Goal: Entertainment & Leisure: Consume media (video, audio)

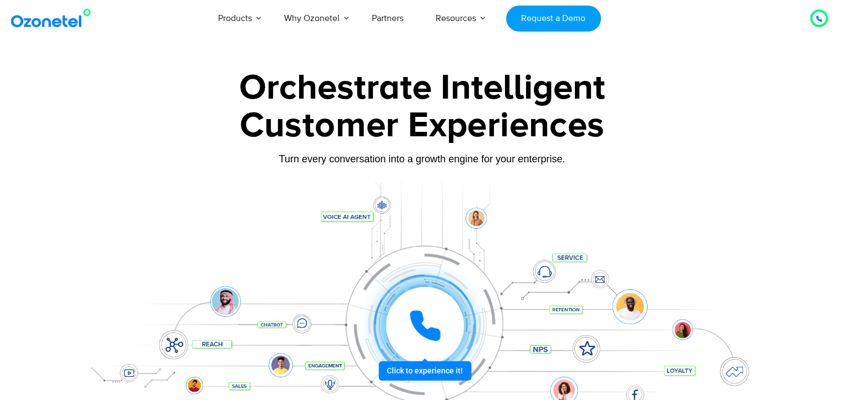
click at [823, 19] on div at bounding box center [818, 18] width 13 height 13
click at [819, 19] on icon at bounding box center [818, 19] width 7 height 7
click at [819, 18] on icon at bounding box center [818, 19] width 7 height 7
click at [816, 11] on div at bounding box center [819, 18] width 18 height 18
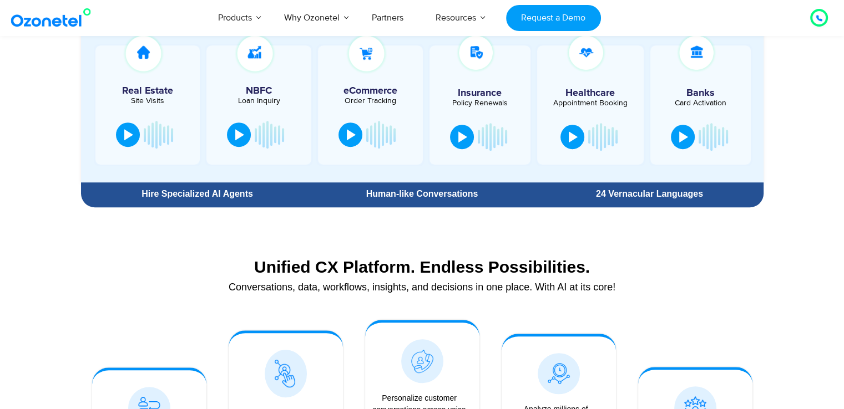
scroll to position [666, 0]
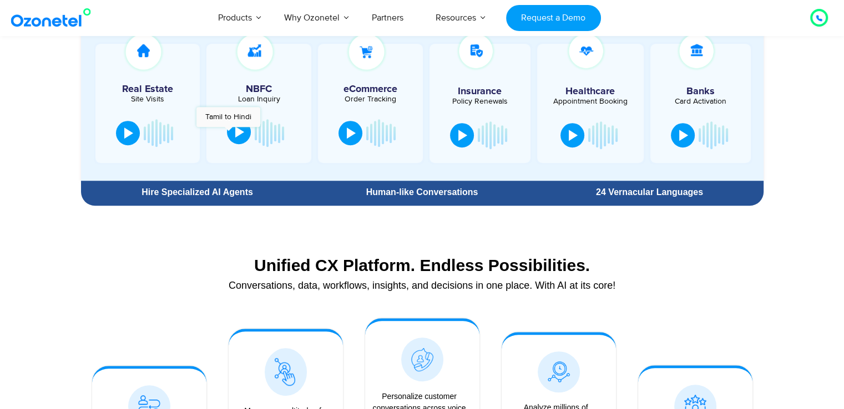
click at [229, 133] on button at bounding box center [239, 132] width 24 height 24
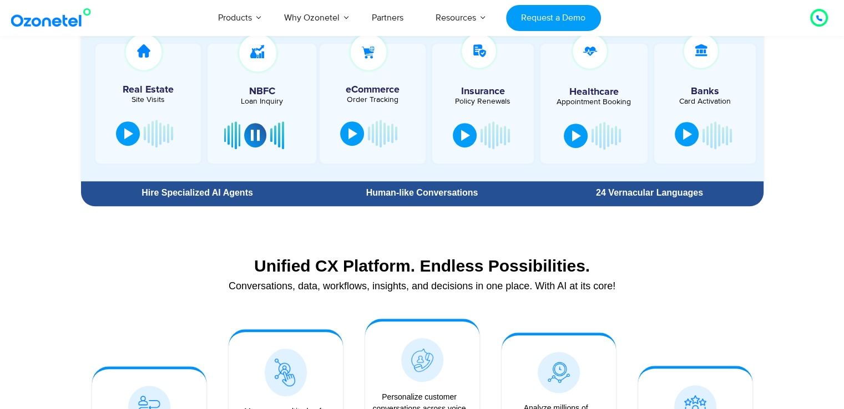
click at [689, 131] on button at bounding box center [686, 134] width 24 height 24
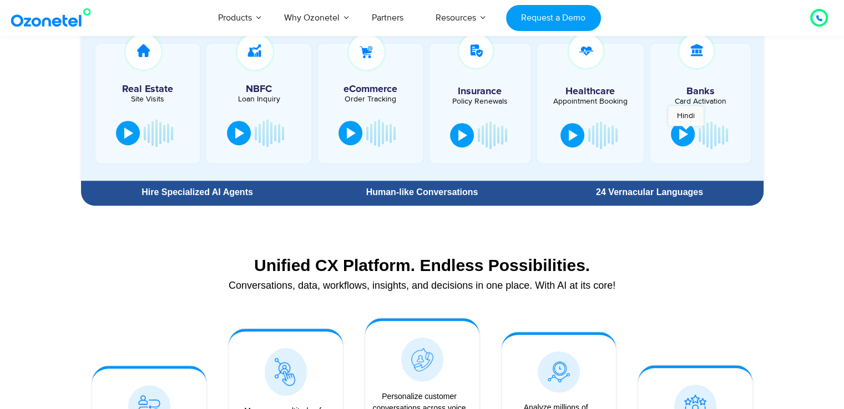
click at [686, 131] on div at bounding box center [683, 134] width 9 height 11
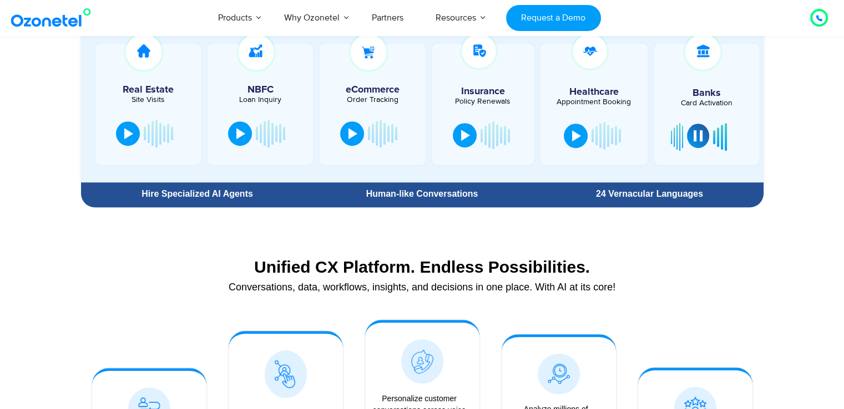
click at [695, 141] on button at bounding box center [698, 136] width 22 height 24
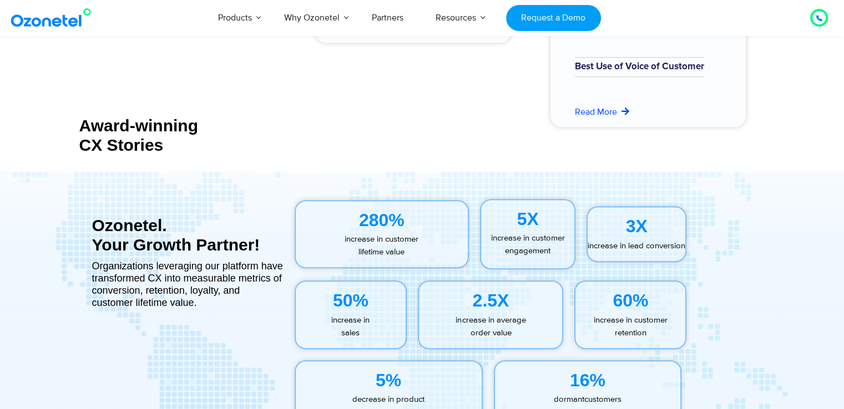
scroll to position [4668, 0]
